Goal: Communication & Community: Answer question/provide support

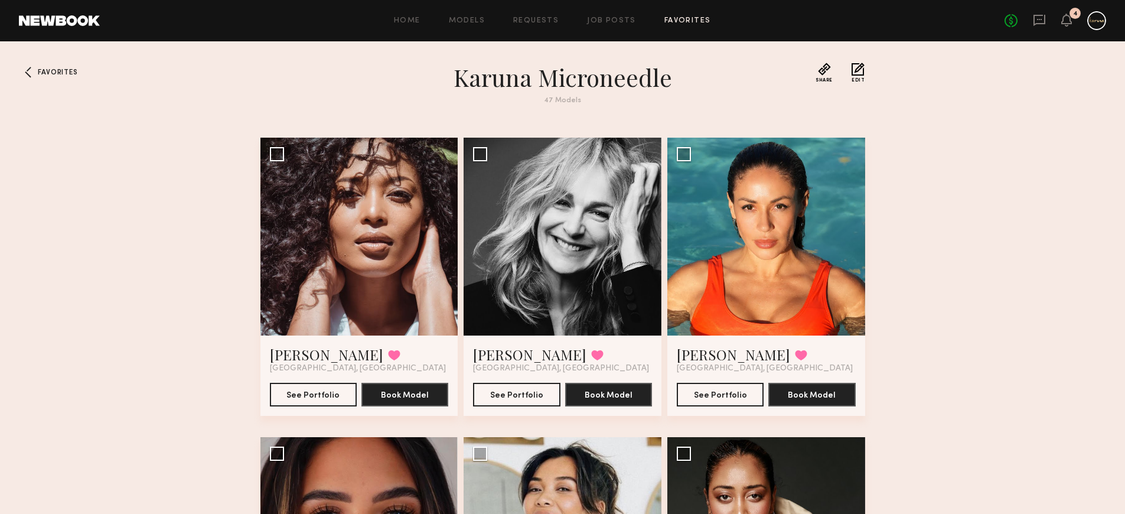
click at [1028, 17] on div "No fees up to $5,000 4" at bounding box center [1056, 20] width 102 height 19
click at [1036, 20] on icon at bounding box center [1039, 20] width 13 height 13
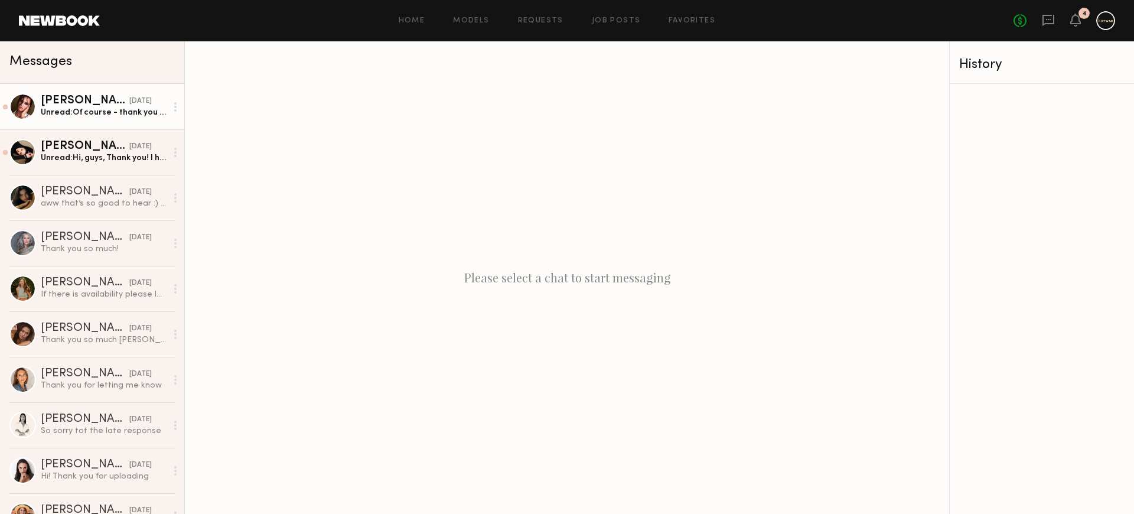
click at [90, 123] on link "[PERSON_NAME] [DATE] Unread: Of course - thank you so much for having me it was…" at bounding box center [92, 106] width 184 height 45
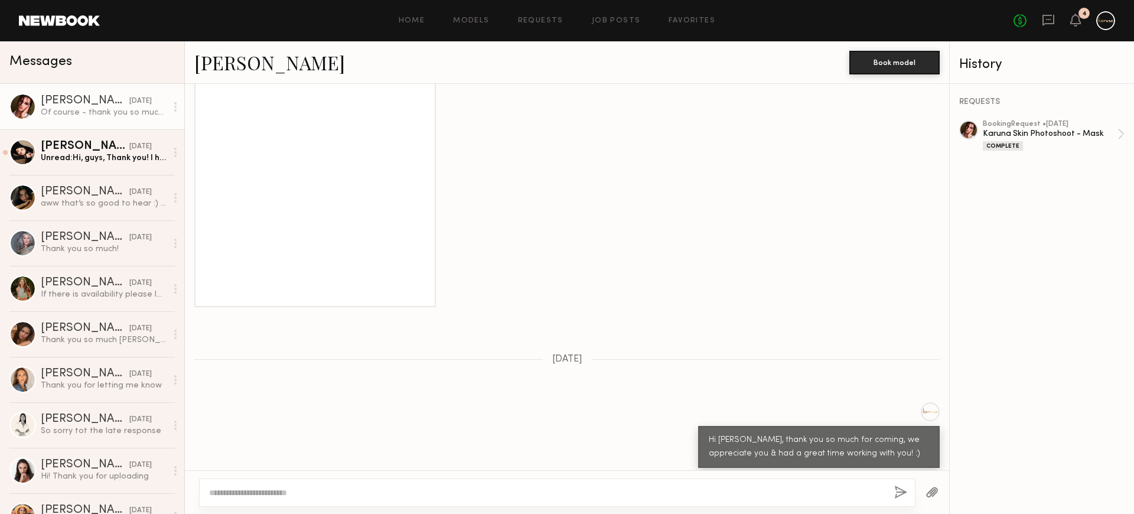
scroll to position [1169, 0]
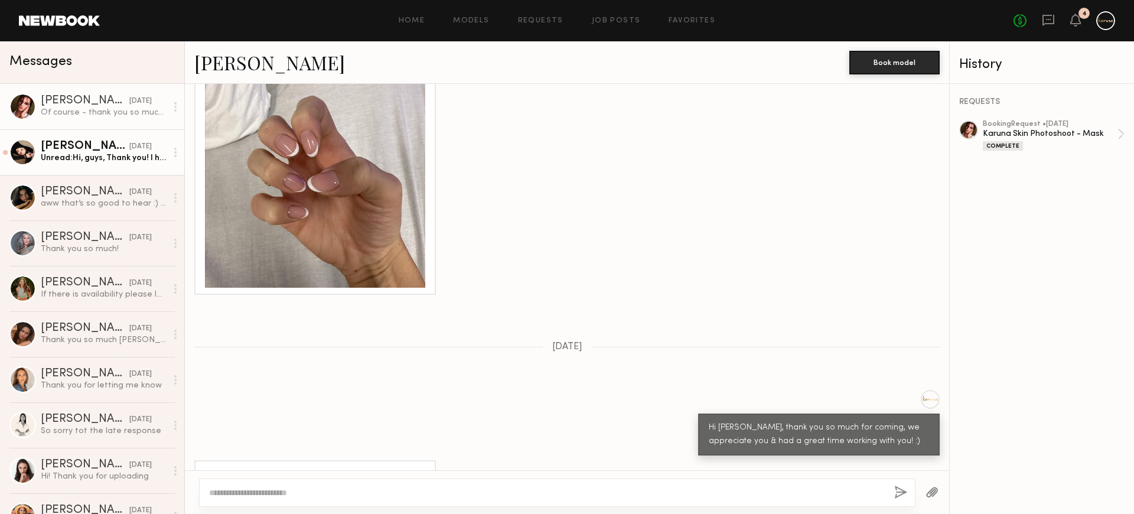
click at [103, 155] on div "Unread: Hi, guys, Thank you! I had a great time shooting with you!" at bounding box center [104, 157] width 126 height 11
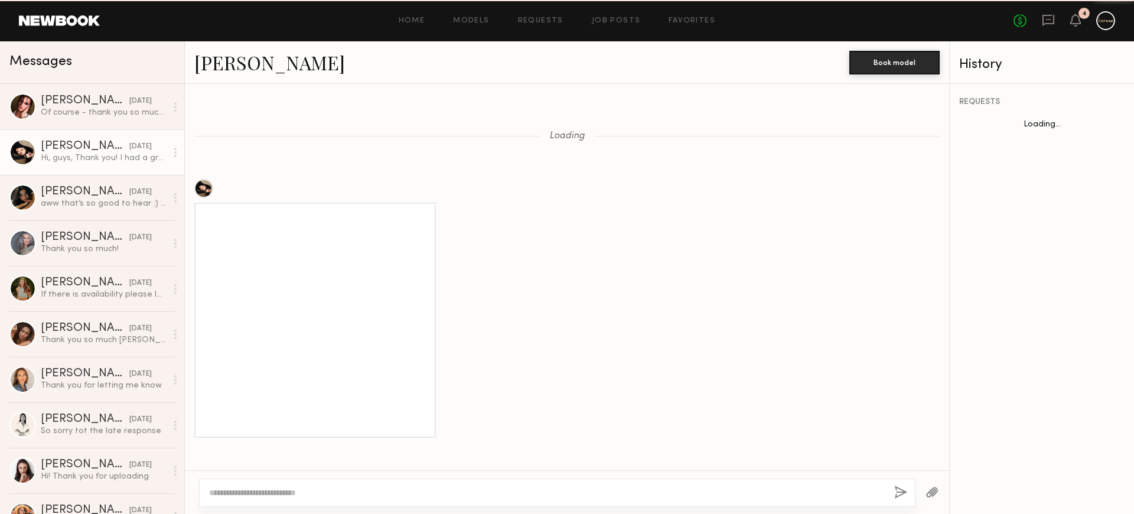
scroll to position [1054, 0]
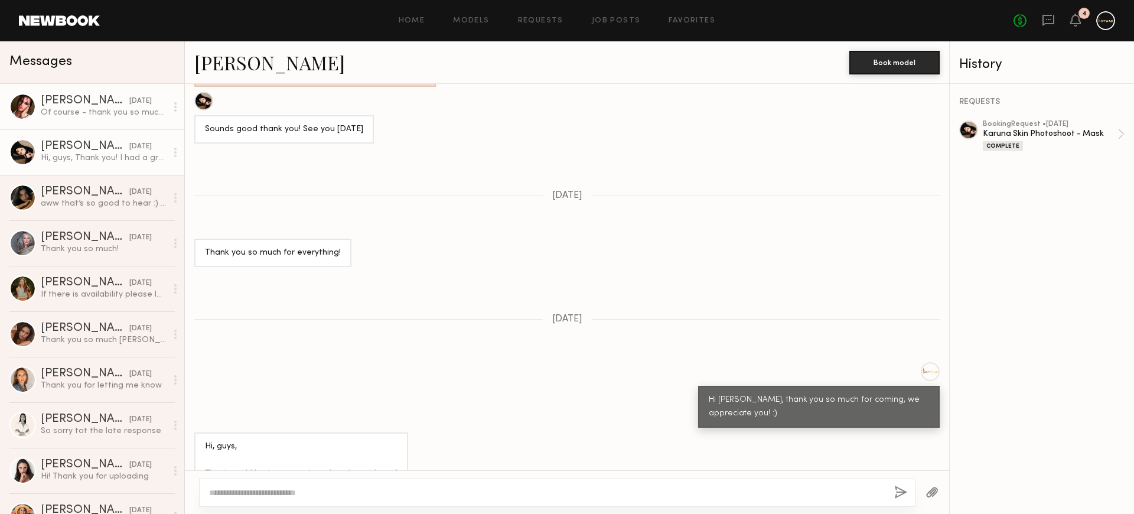
click at [88, 113] on div "Of course - thank you so much for having me it was a pleasure ! X" at bounding box center [104, 112] width 126 height 11
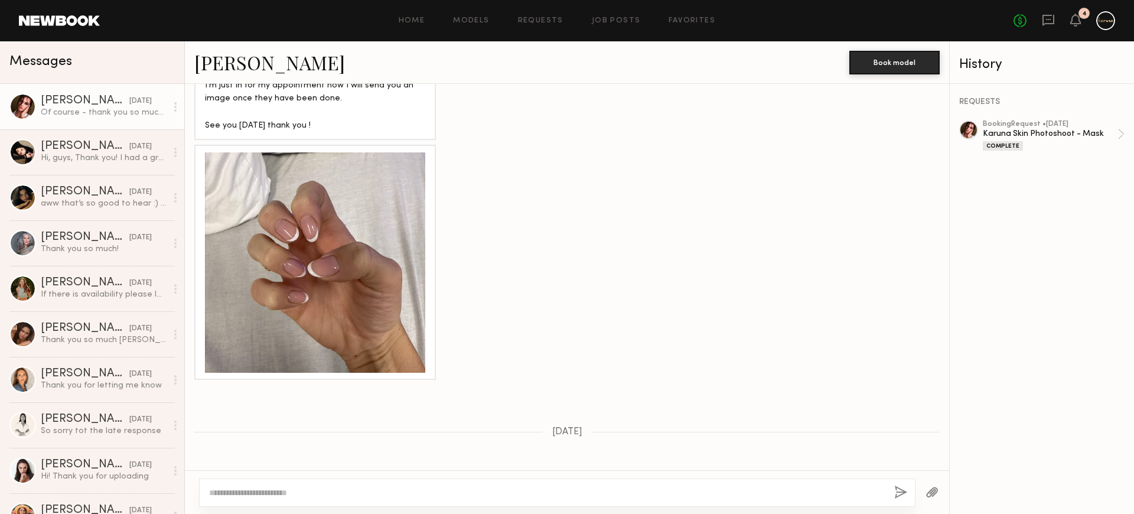
scroll to position [1079, 0]
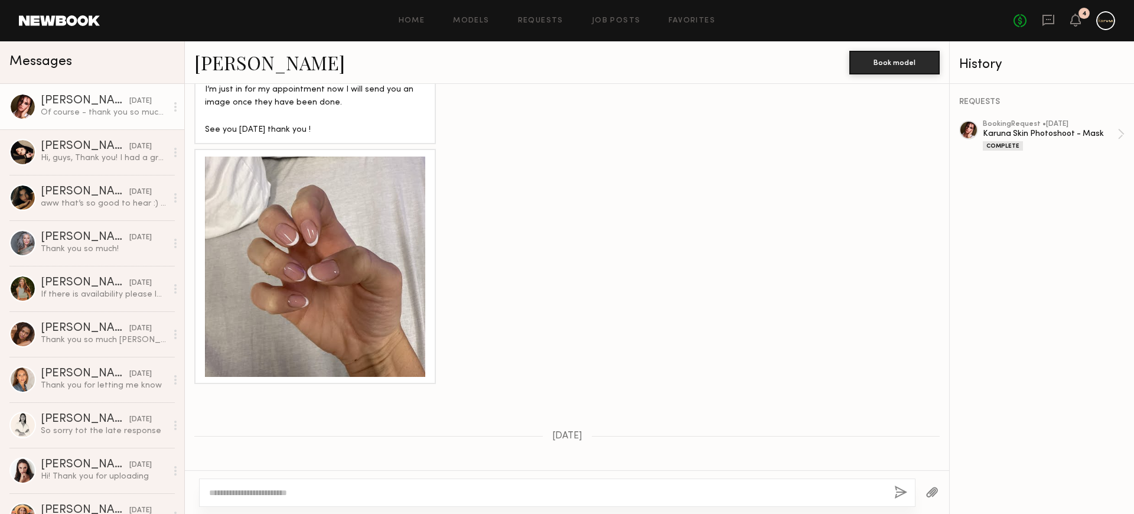
click at [219, 70] on link "[PERSON_NAME]" at bounding box center [269, 62] width 151 height 25
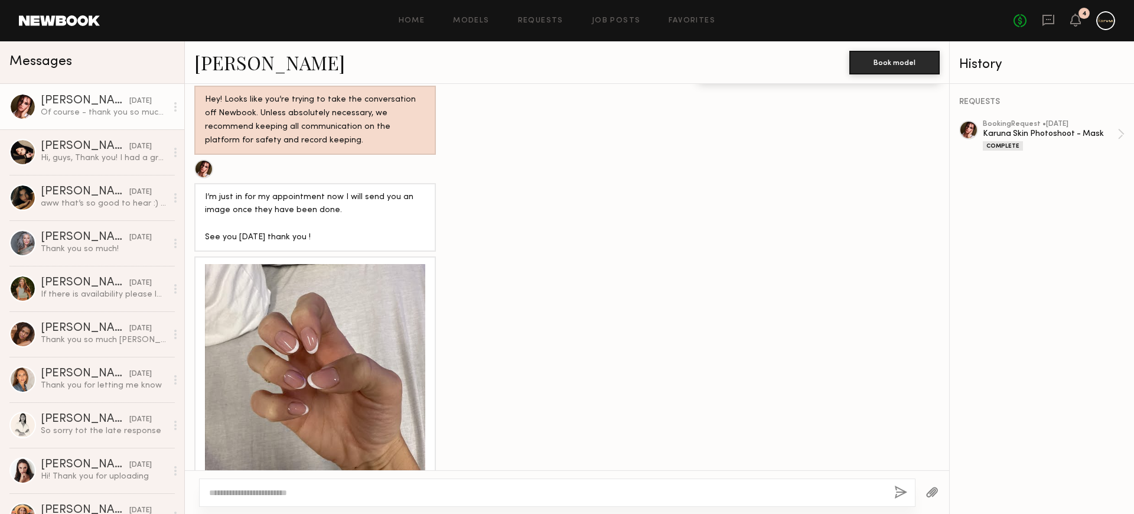
scroll to position [2950, 0]
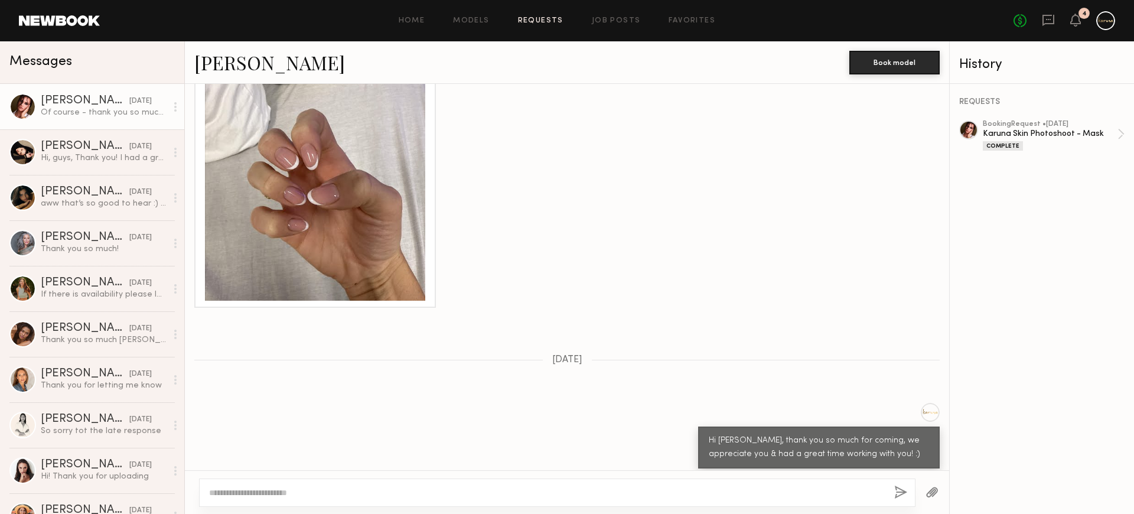
click at [535, 17] on link "Requests" at bounding box center [540, 21] width 45 height 8
